Goal: Task Accomplishment & Management: Manage account settings

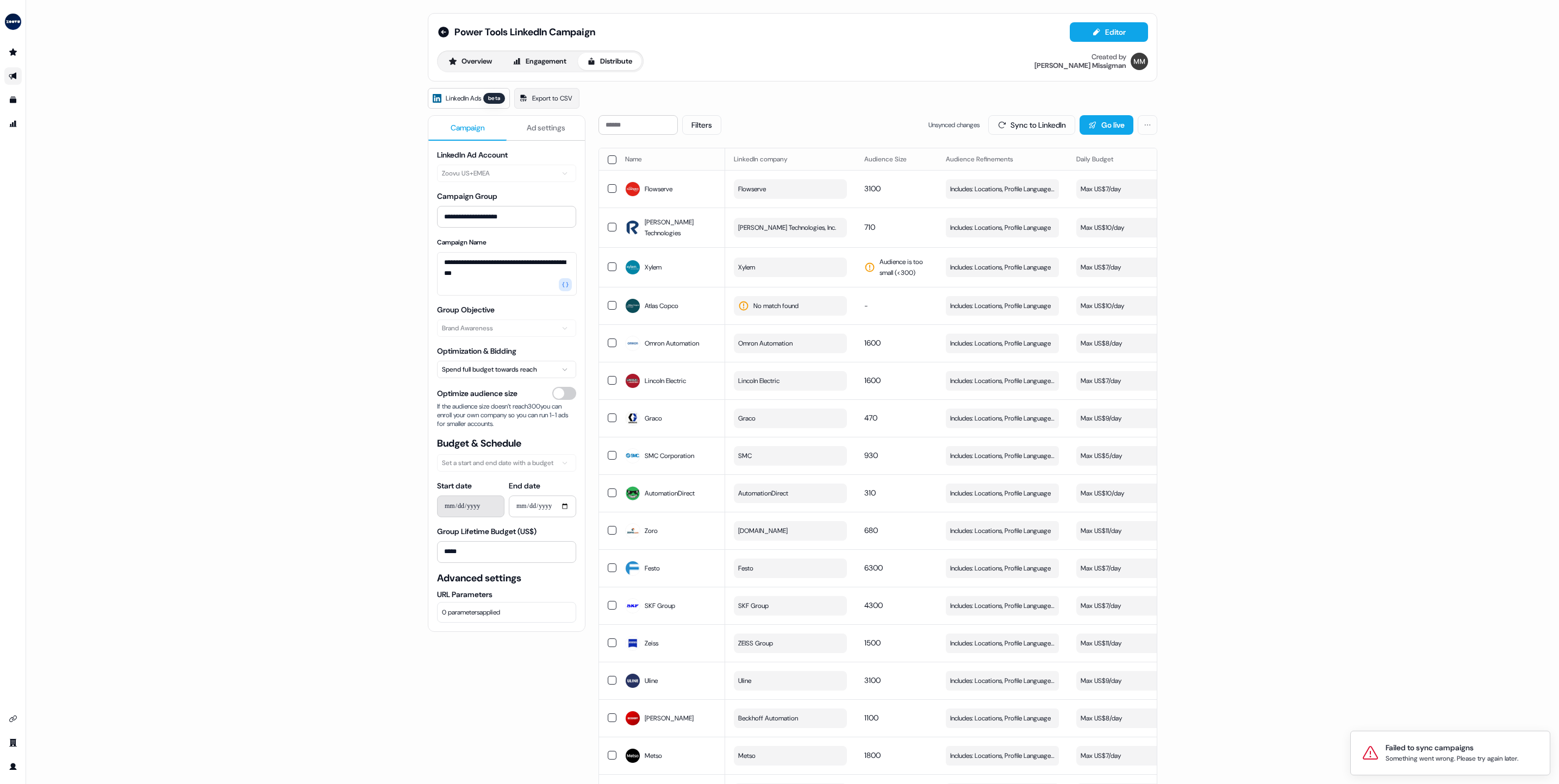
scroll to position [0, 307]
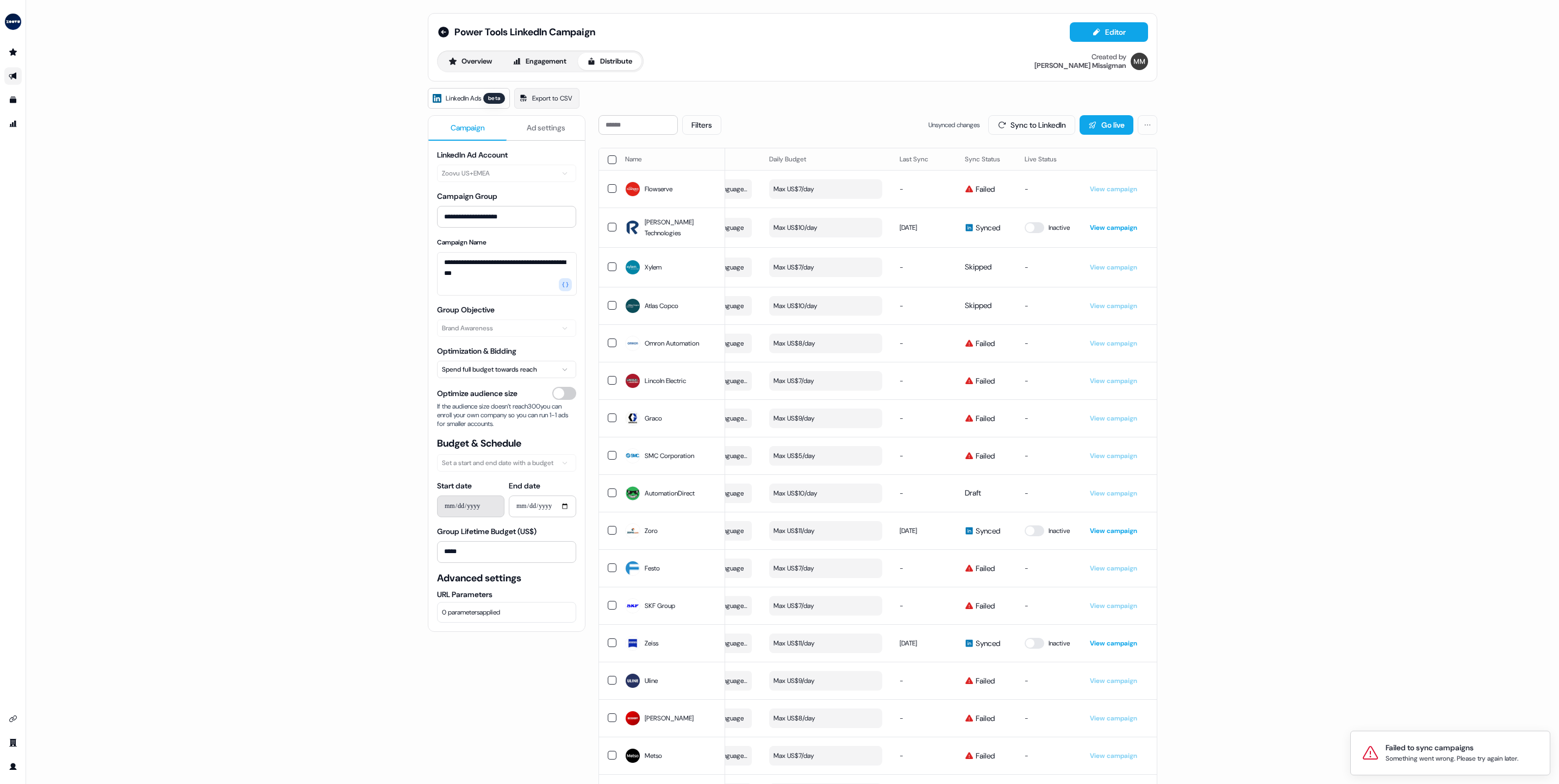
click at [610, 165] on th at bounding box center [608, 159] width 18 height 22
click at [609, 157] on button "button" at bounding box center [612, 160] width 9 height 9
click at [1093, 132] on button "Update Daily Budget" at bounding box center [1085, 125] width 99 height 19
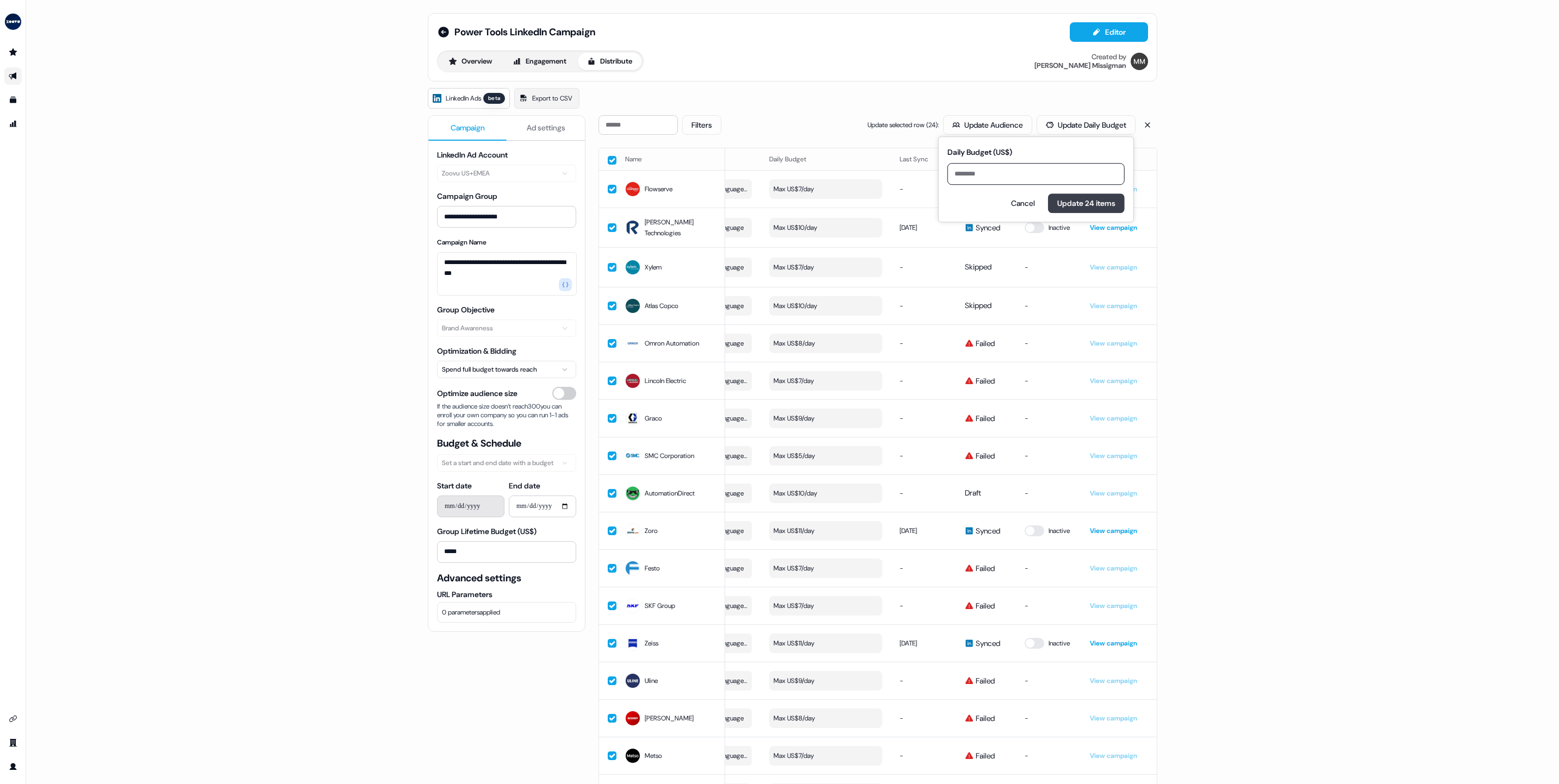
type input "**"
click at [1067, 206] on button "Update 24 items" at bounding box center [1086, 203] width 76 height 19
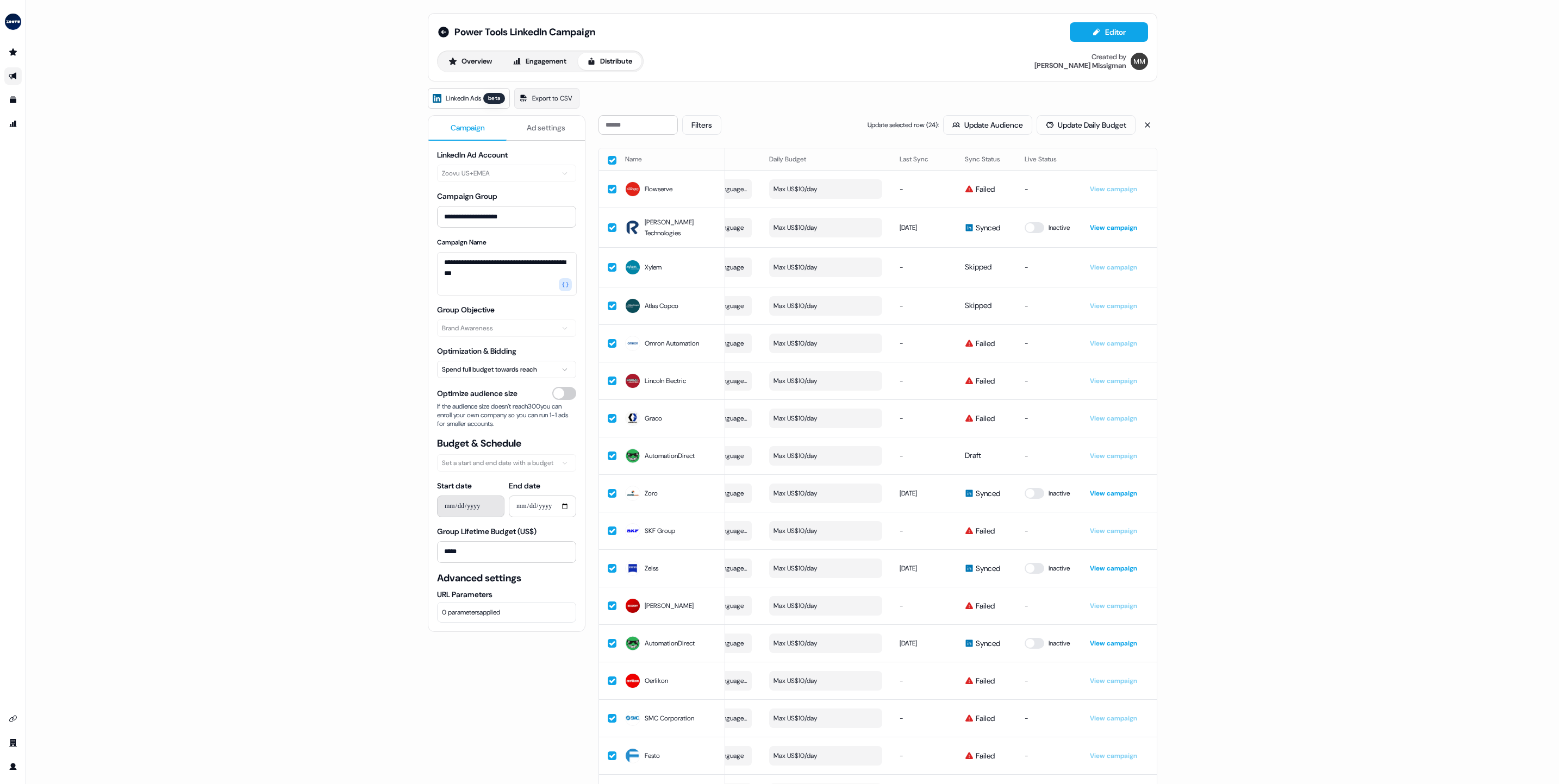
click at [608, 156] on button "button" at bounding box center [612, 160] width 9 height 9
click at [1007, 124] on button "Sync to LinkedIn" at bounding box center [1032, 125] width 87 height 19
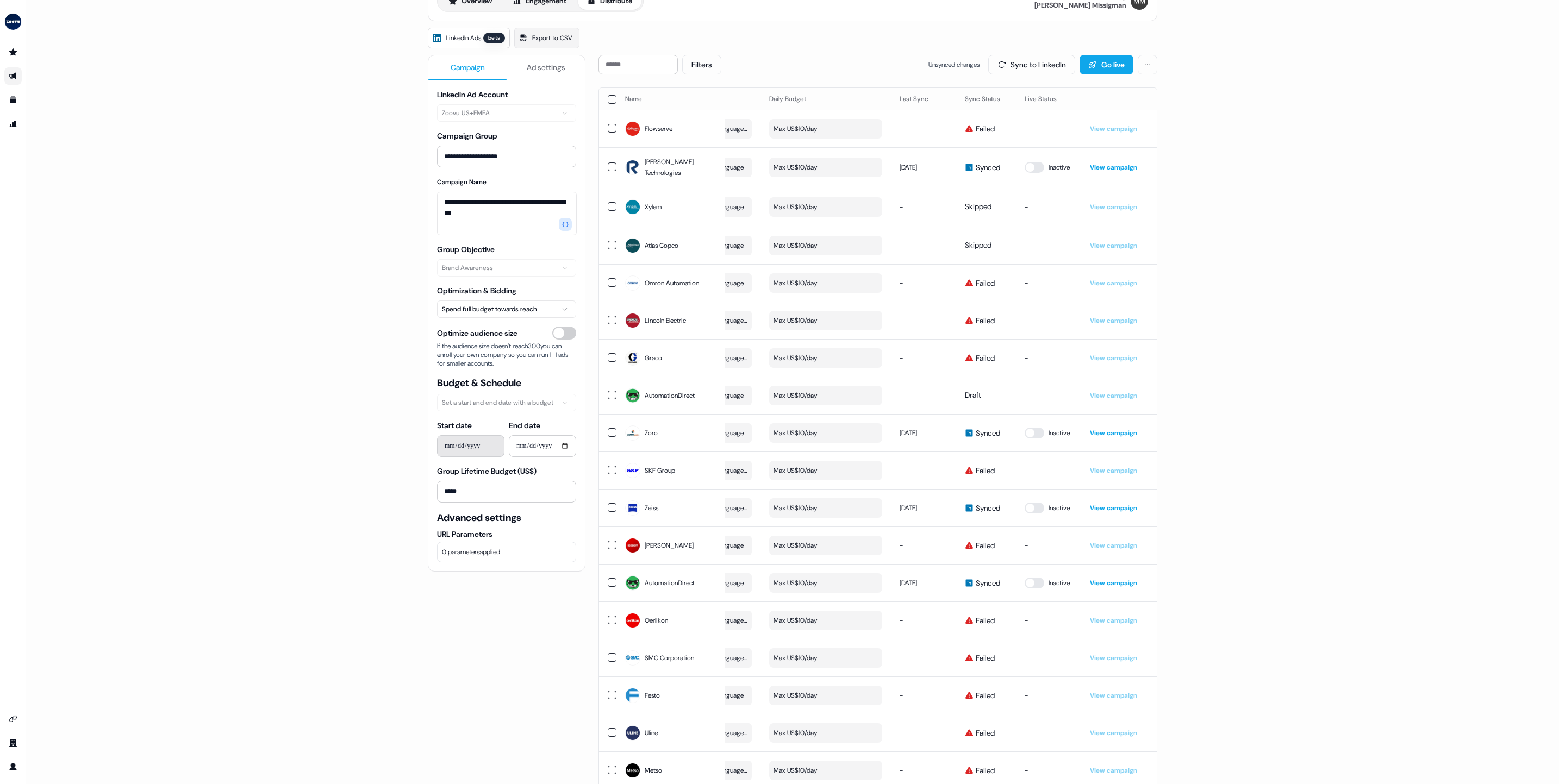
scroll to position [0, 0]
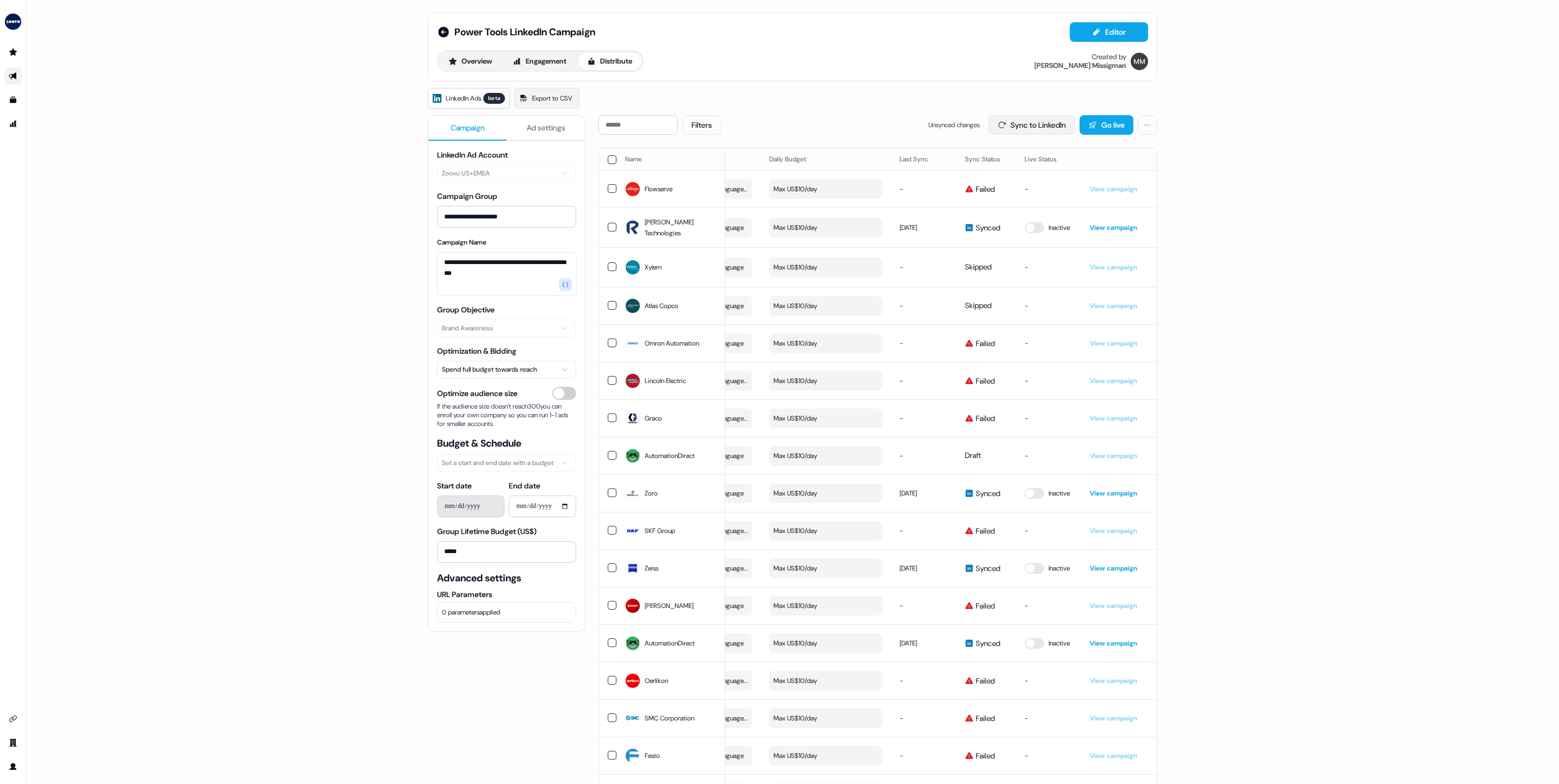
click at [1012, 124] on button "Sync to LinkedIn" at bounding box center [1032, 125] width 87 height 19
click at [903, 225] on td "[DATE]" at bounding box center [923, 227] width 65 height 39
click at [608, 227] on button "button" at bounding box center [612, 227] width 9 height 9
click at [988, 128] on button "Sync to LinkedIn" at bounding box center [1032, 125] width 87 height 19
click at [1148, 127] on html "**********" at bounding box center [780, 392] width 1559 height 784
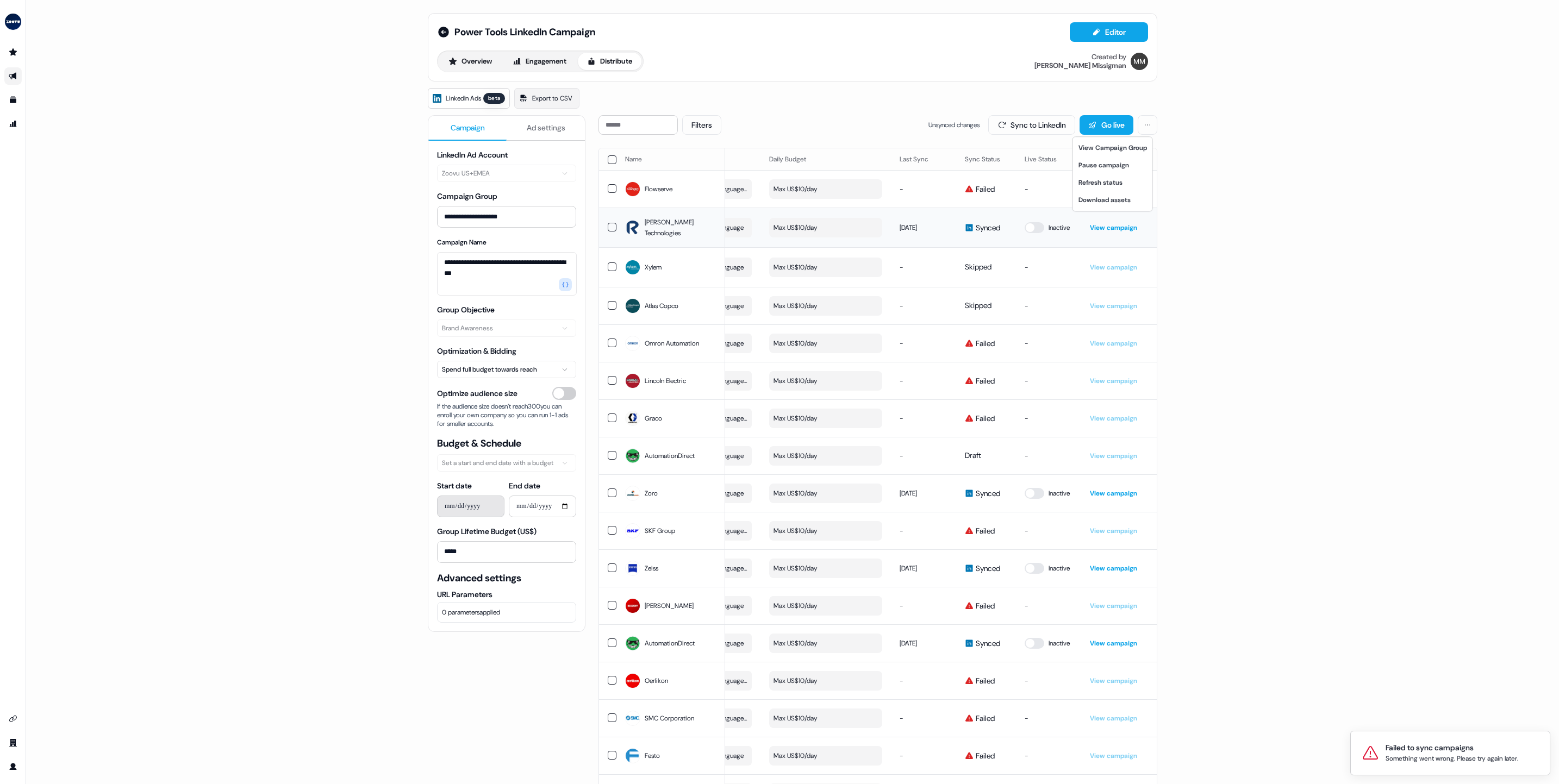
click at [1305, 163] on html "**********" at bounding box center [780, 392] width 1559 height 784
click at [609, 160] on button "button" at bounding box center [612, 160] width 9 height 9
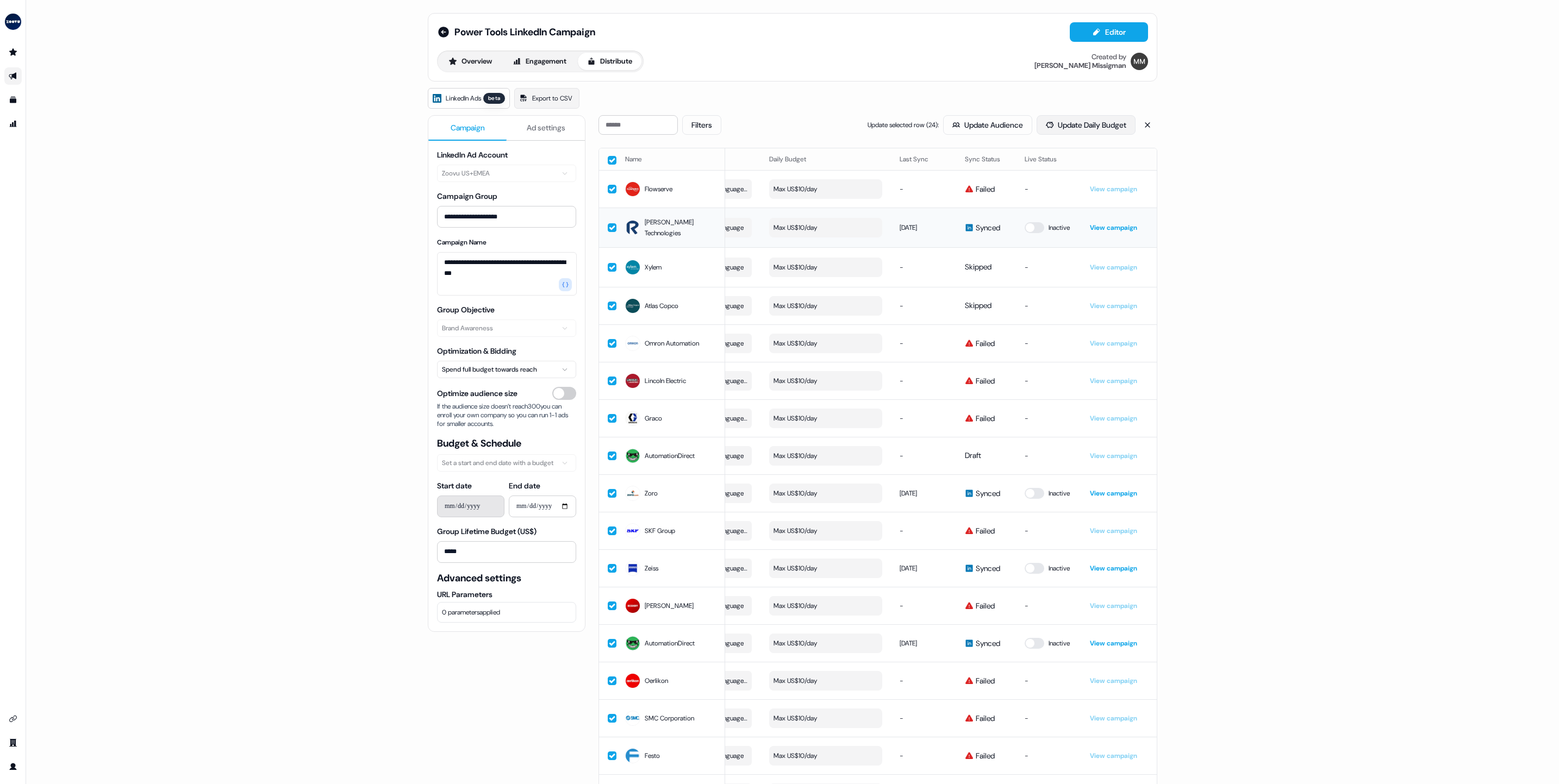
click at [1073, 131] on button "Update Daily Budget" at bounding box center [1085, 125] width 99 height 19
type input "**"
click at [1051, 197] on button "Update 24 items" at bounding box center [1086, 203] width 76 height 19
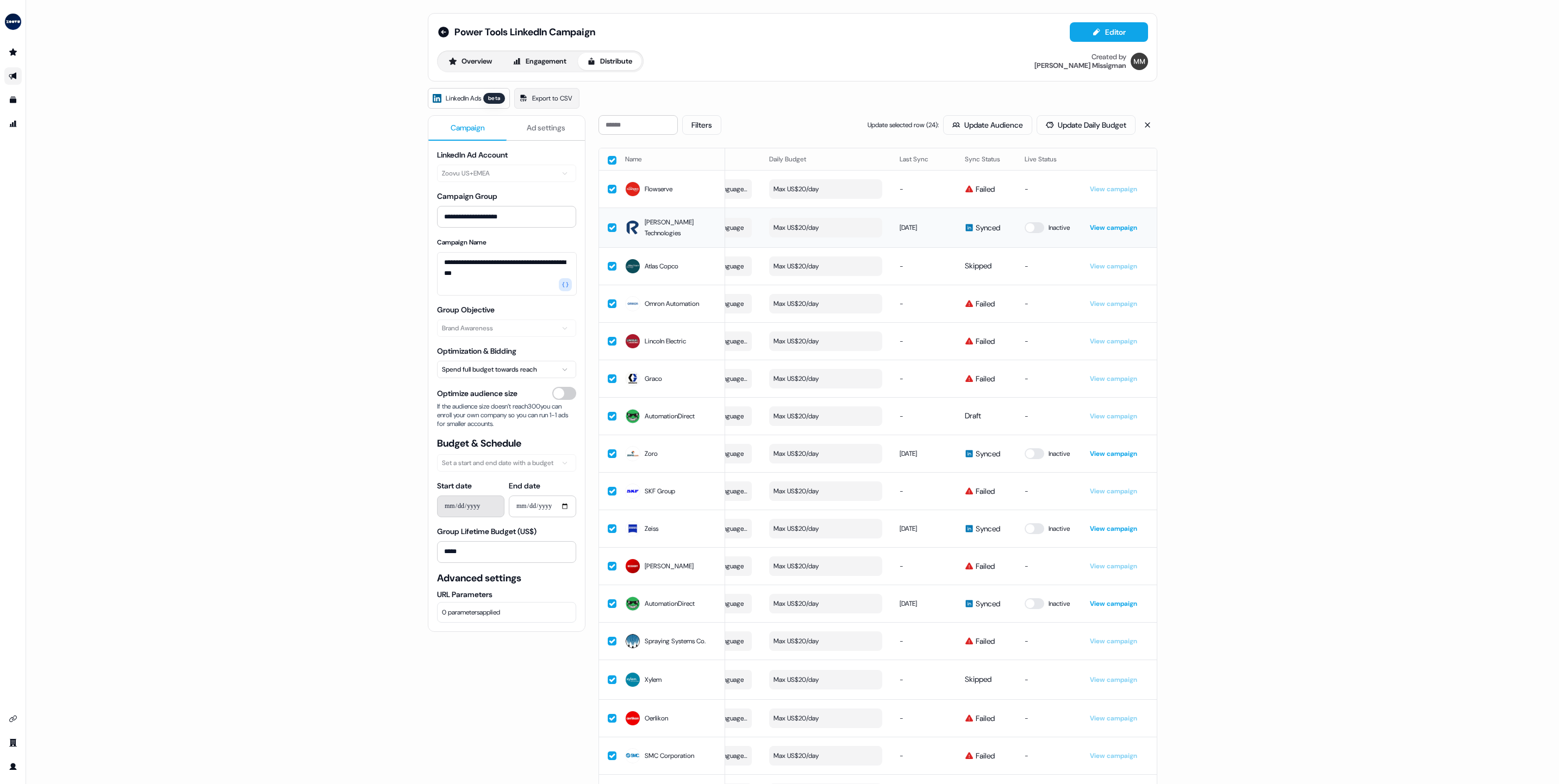
click at [610, 159] on button "button" at bounding box center [612, 160] width 9 height 9
click at [1004, 117] on button "Sync to LinkedIn" at bounding box center [1032, 125] width 87 height 19
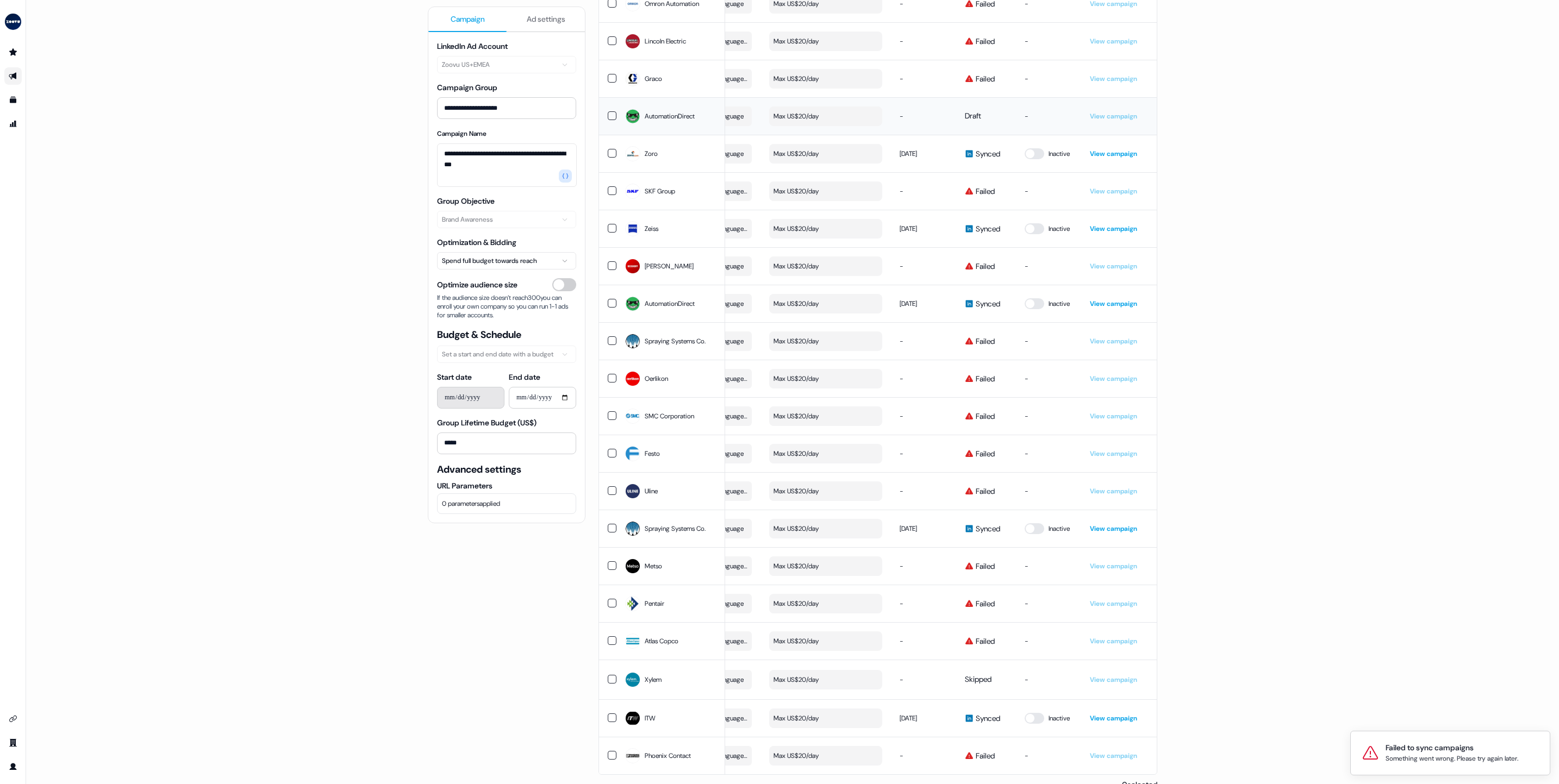
scroll to position [316, 0]
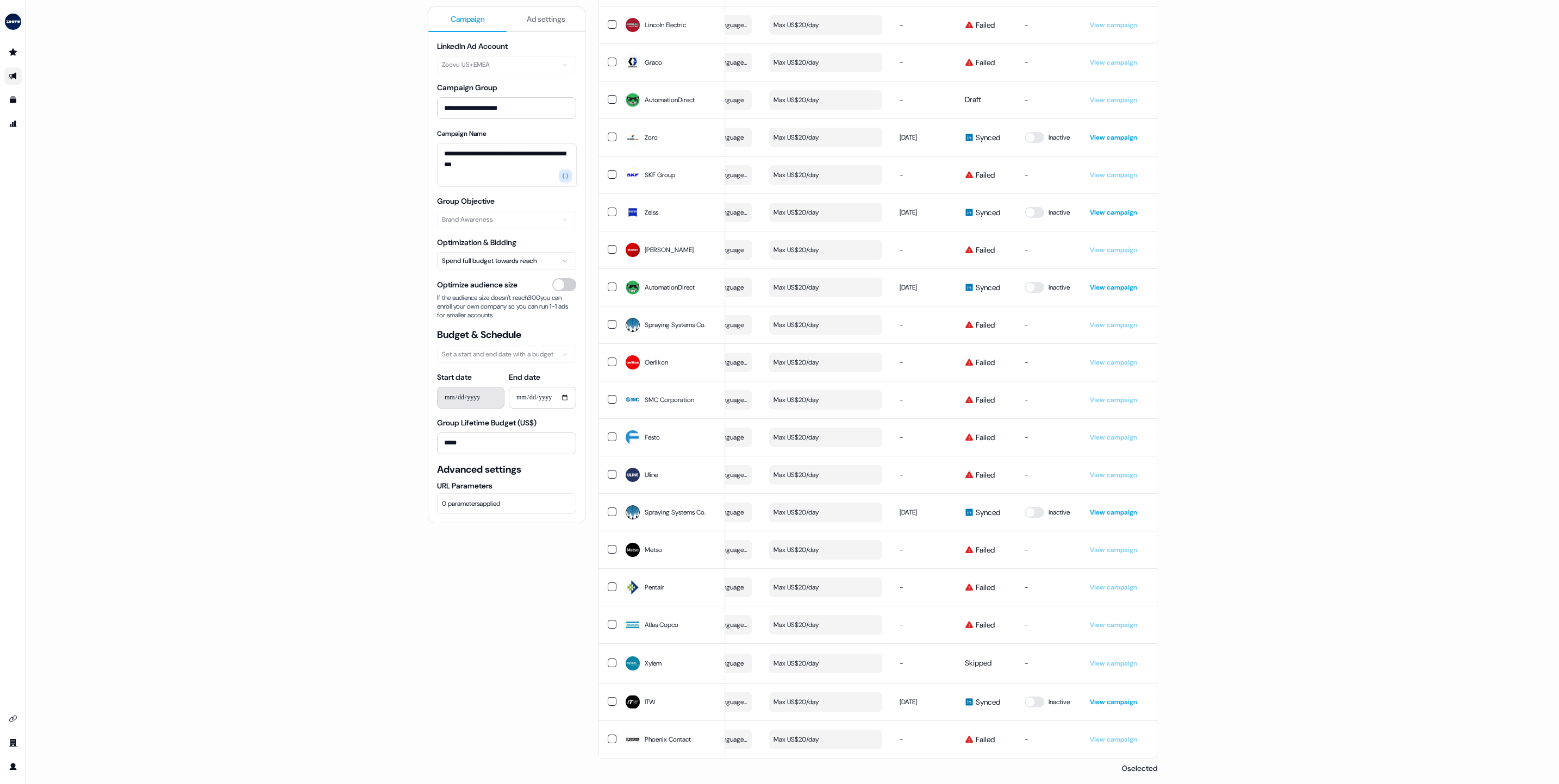
drag, startPoint x: 816, startPoint y: 749, endPoint x: 784, endPoint y: 754, distance: 32.4
click at [784, 754] on div "Name LinkedIn company Audience Size Audience Refinements Daily Budget Last Sync…" at bounding box center [877, 295] width 558 height 926
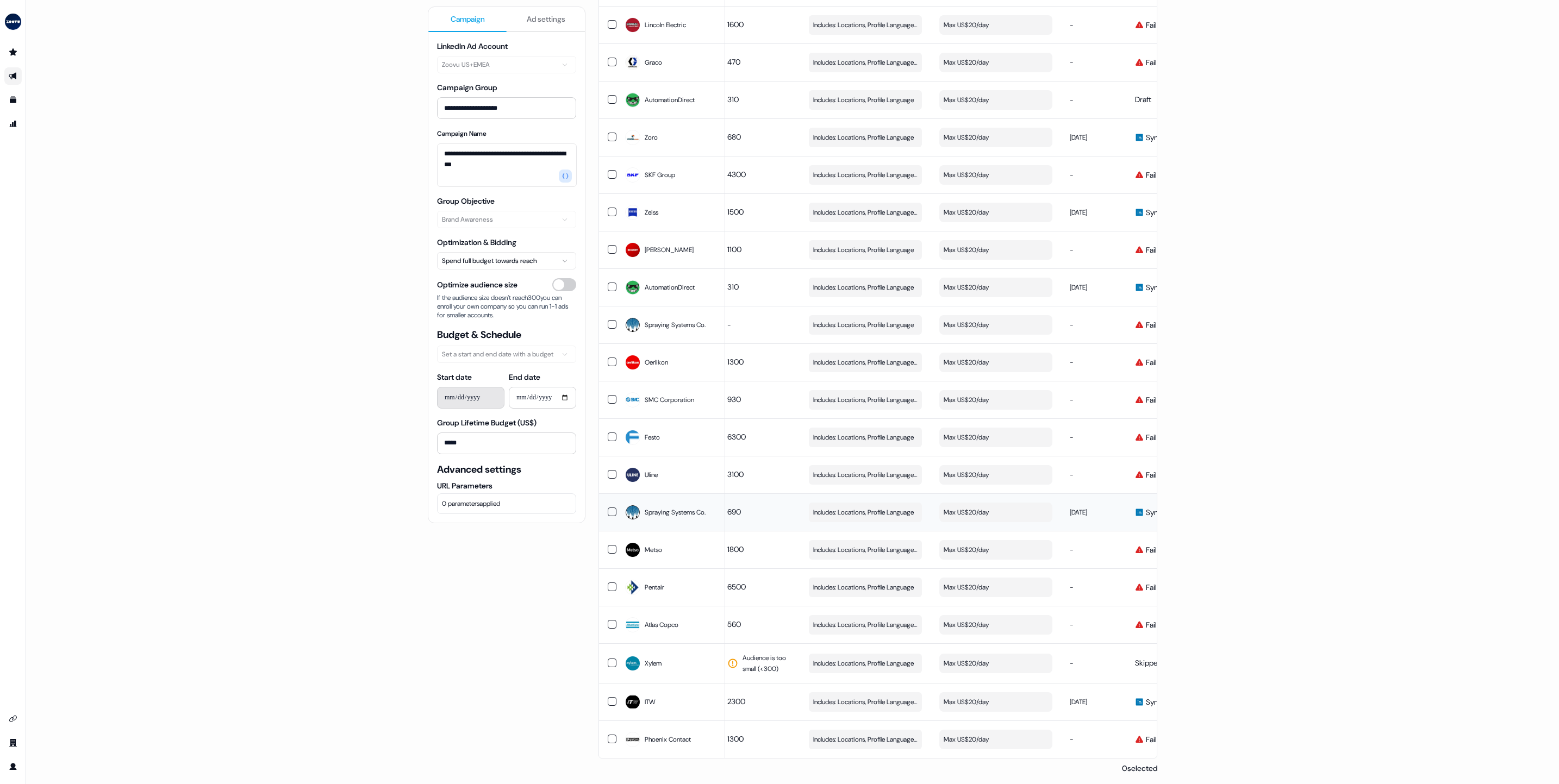
scroll to position [0, 0]
